Goal: Navigation & Orientation: Find specific page/section

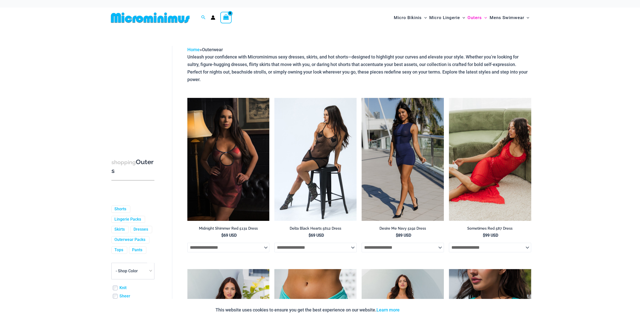
click at [163, 21] on img at bounding box center [150, 17] width 83 height 11
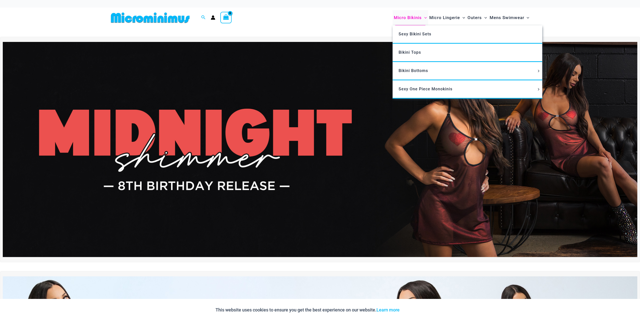
click at [414, 17] on span "Micro Bikinis" at bounding box center [408, 17] width 28 height 13
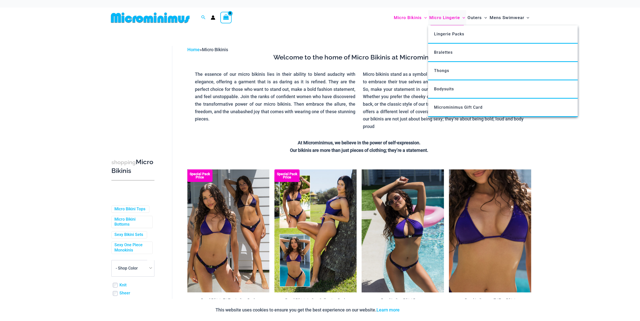
click at [440, 17] on span "Micro Lingerie" at bounding box center [444, 17] width 31 height 13
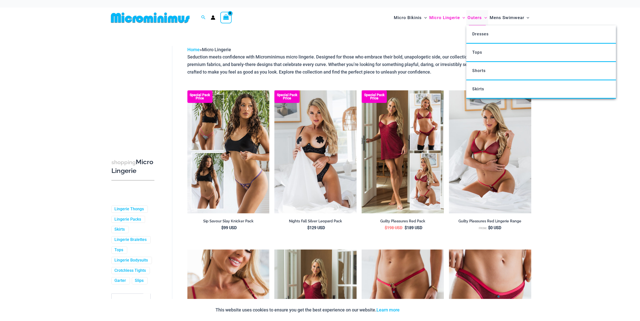
click at [475, 17] on span "Outers" at bounding box center [474, 17] width 14 height 13
